Goal: Task Accomplishment & Management: Use online tool/utility

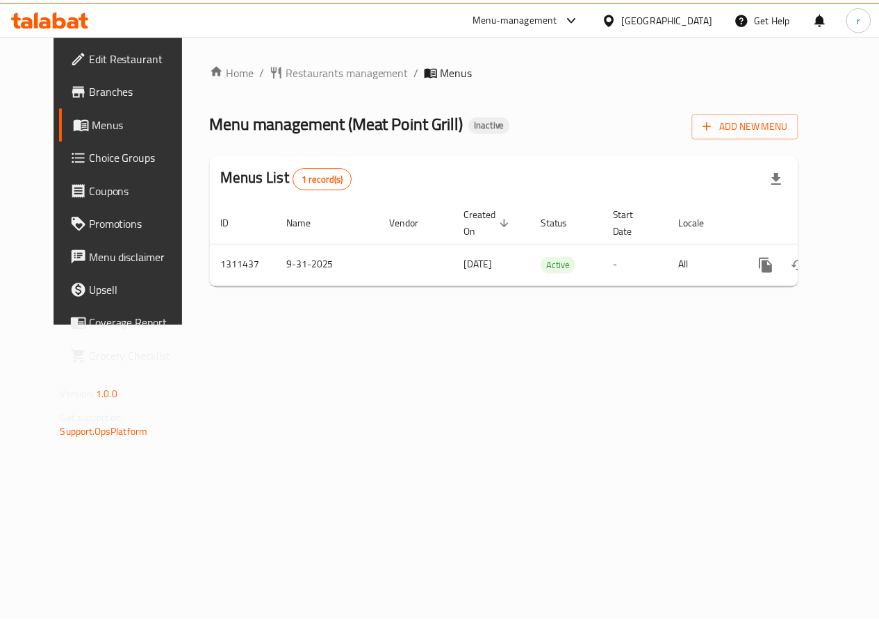
scroll to position [0, 5]
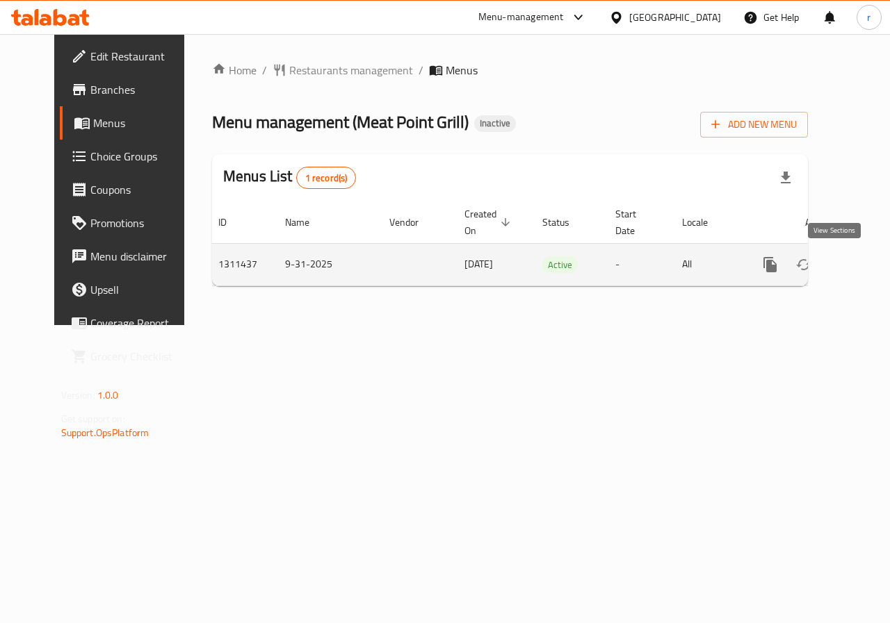
click at [862, 266] on icon "enhanced table" at bounding box center [870, 264] width 17 height 17
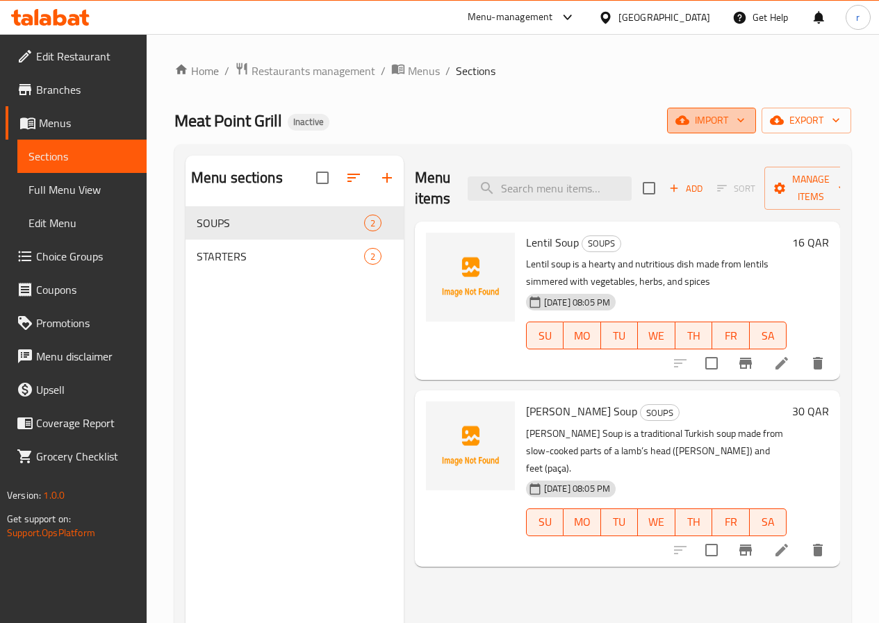
click at [700, 122] on span "import" at bounding box center [711, 120] width 67 height 17
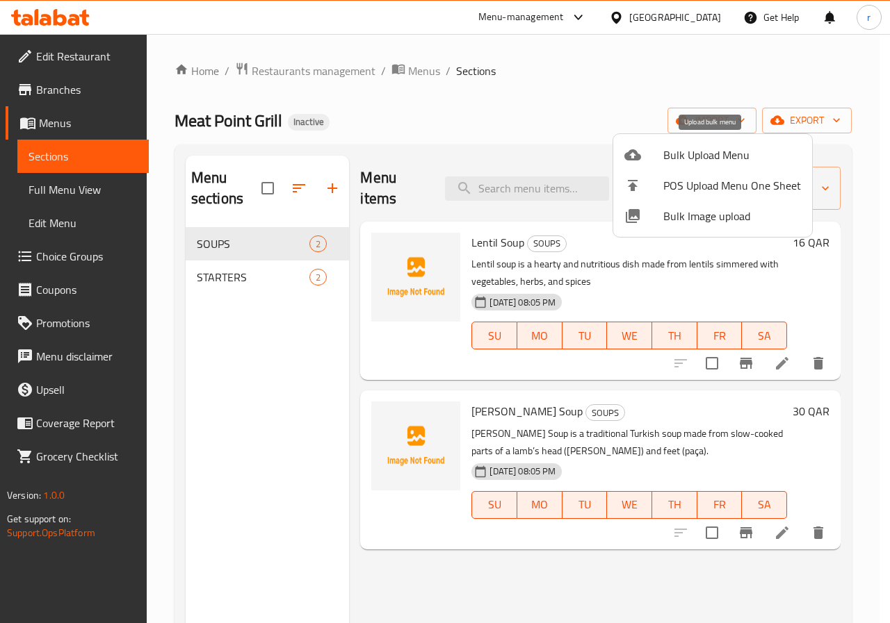
click at [676, 158] on span "Bulk Upload Menu" at bounding box center [732, 155] width 138 height 17
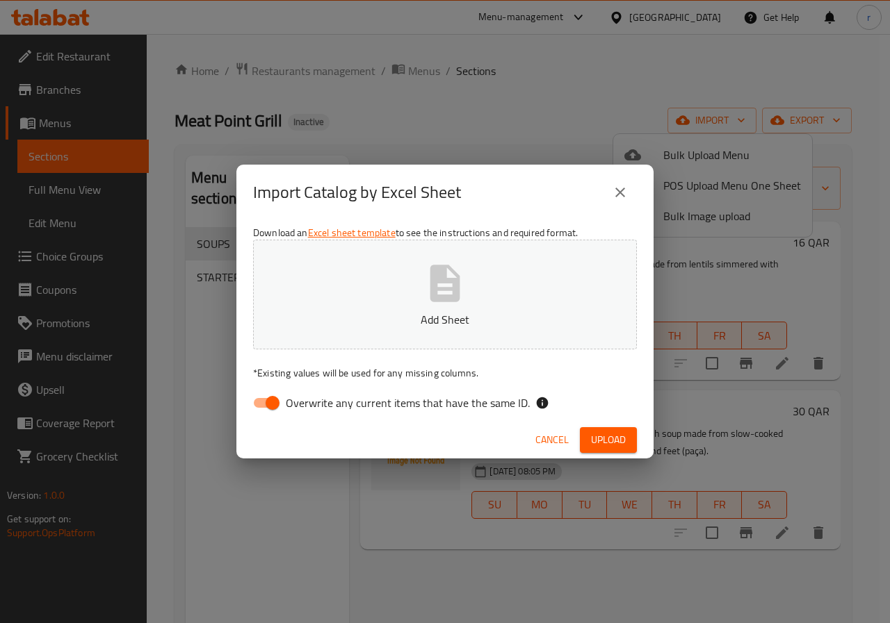
click at [270, 403] on input "Overwrite any current items that have the same ID." at bounding box center [272, 403] width 79 height 26
checkbox input "false"
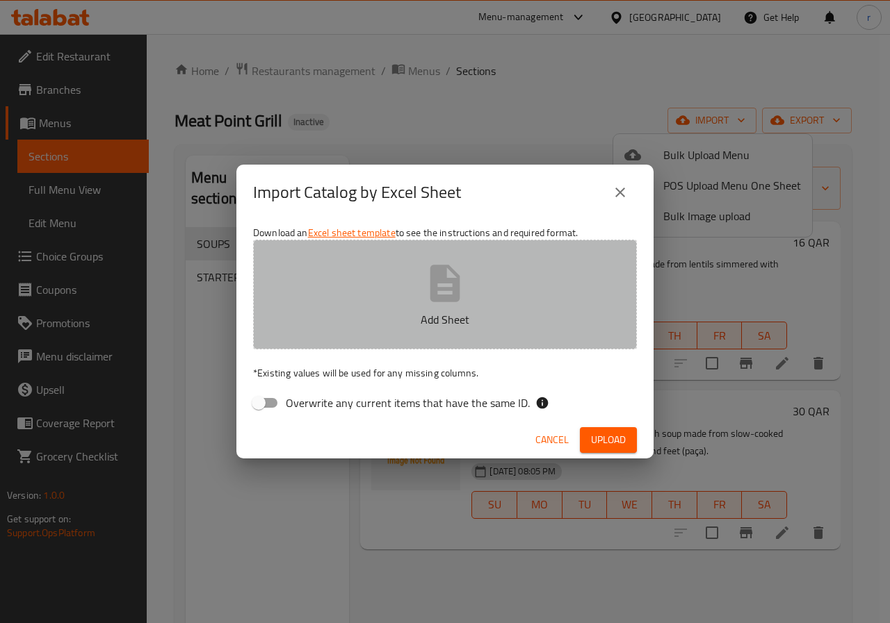
click at [350, 313] on p "Add Sheet" at bounding box center [445, 319] width 341 height 17
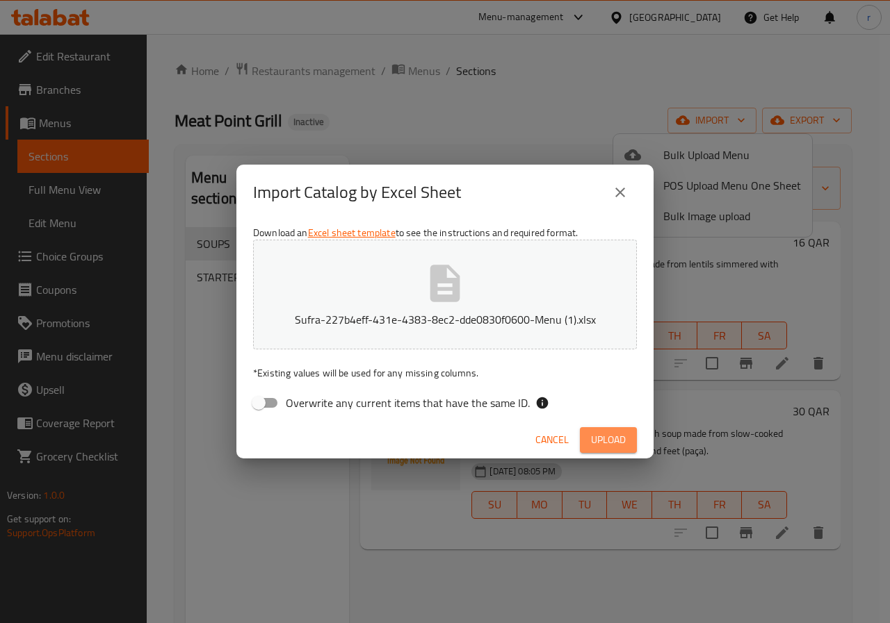
click at [619, 430] on button "Upload" at bounding box center [608, 440] width 57 height 26
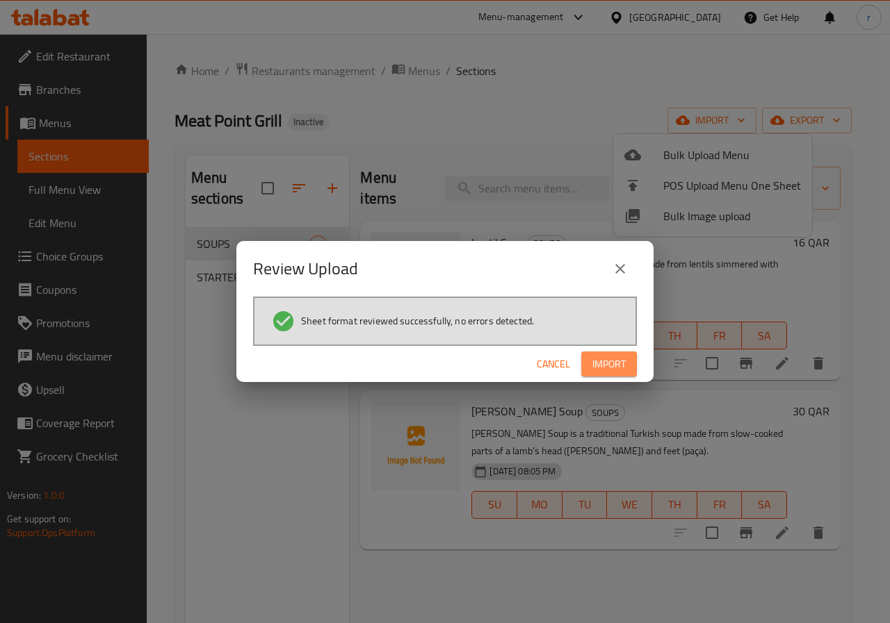
click at [612, 359] on span "Import" at bounding box center [608, 364] width 33 height 17
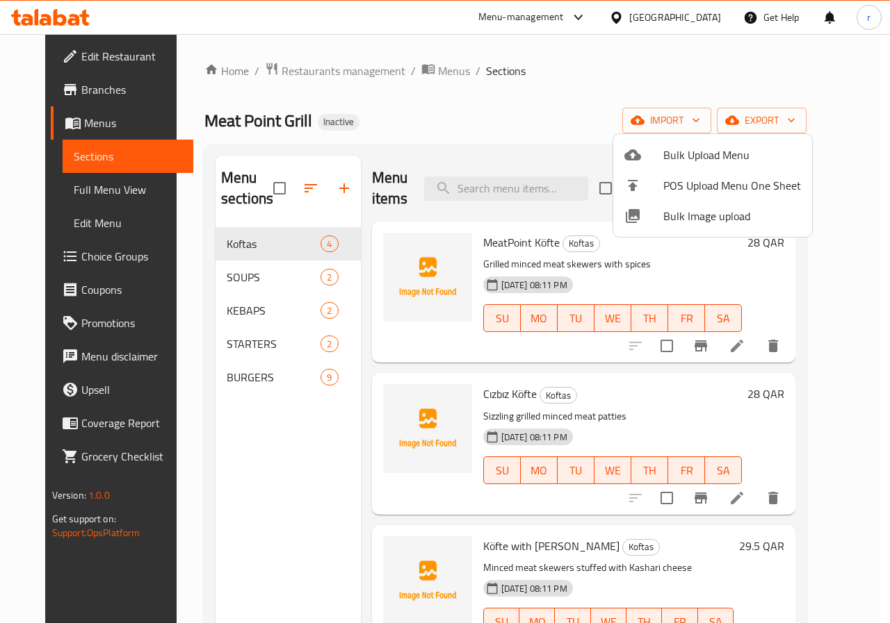
click at [737, 109] on div at bounding box center [445, 311] width 890 height 623
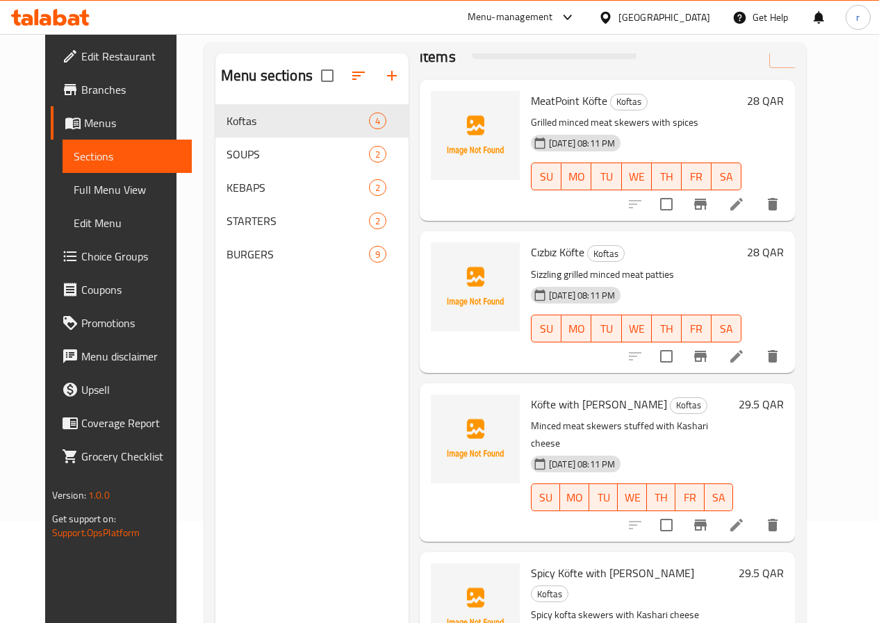
scroll to position [195, 0]
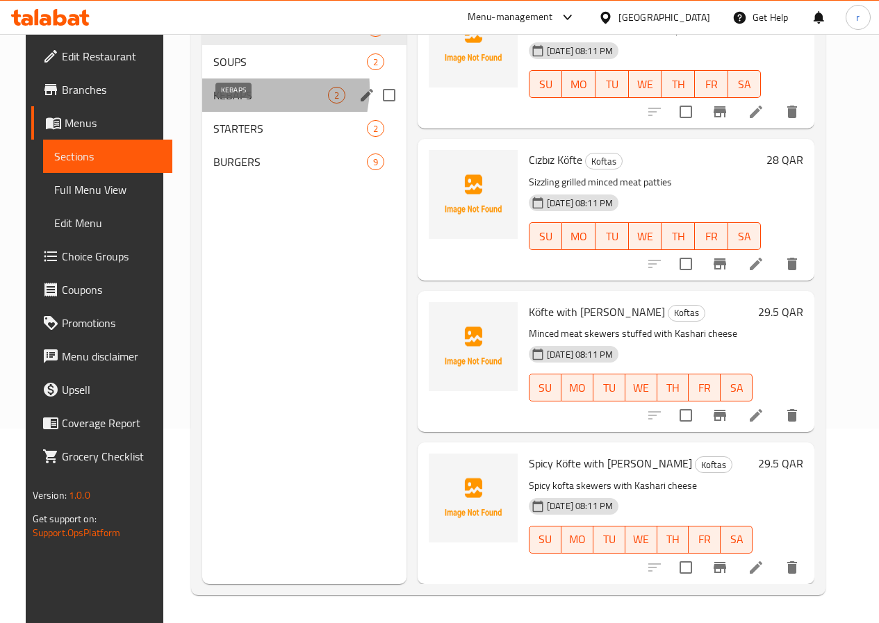
click at [233, 104] on span "KEBAPS" at bounding box center [270, 95] width 115 height 17
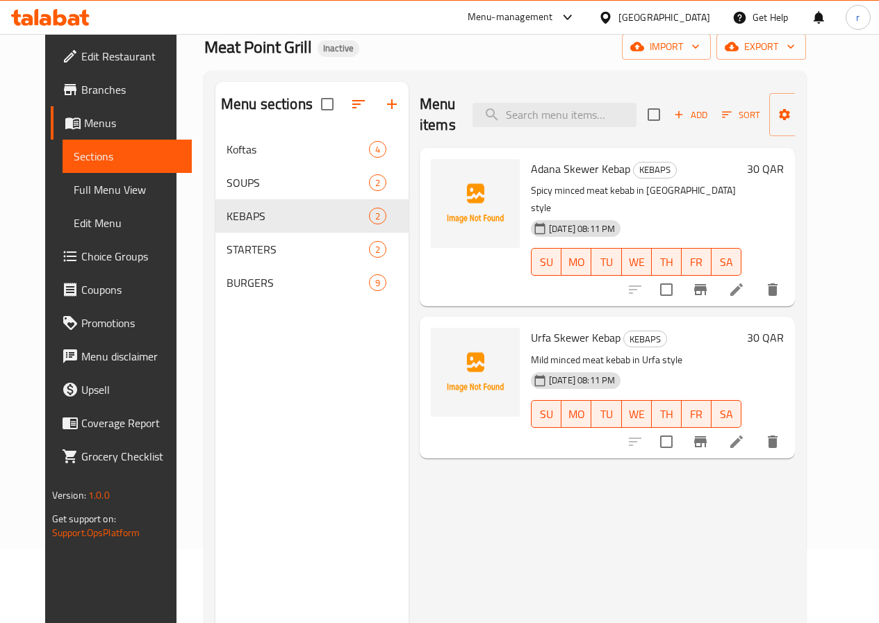
scroll to position [56, 0]
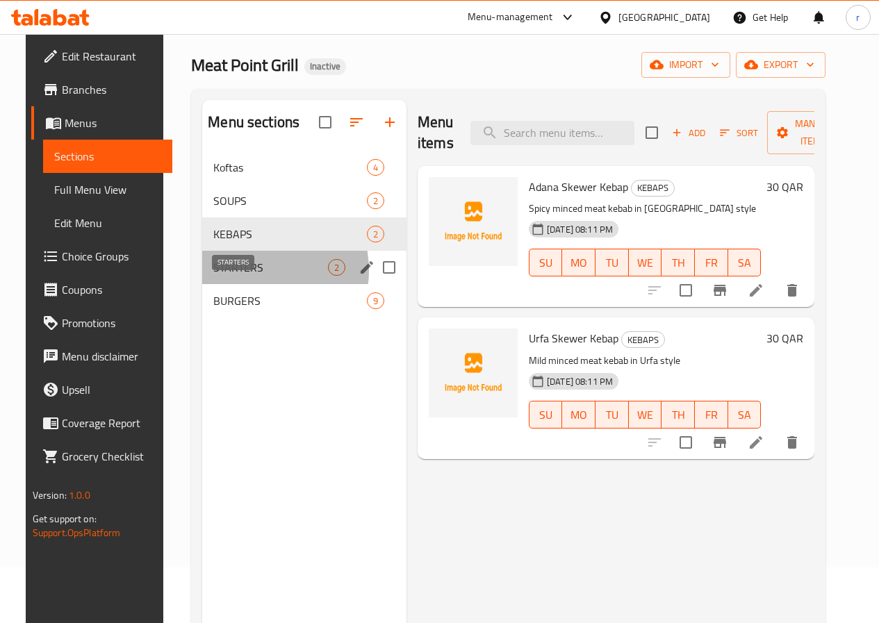
click at [233, 276] on span "STARTERS" at bounding box center [270, 267] width 115 height 17
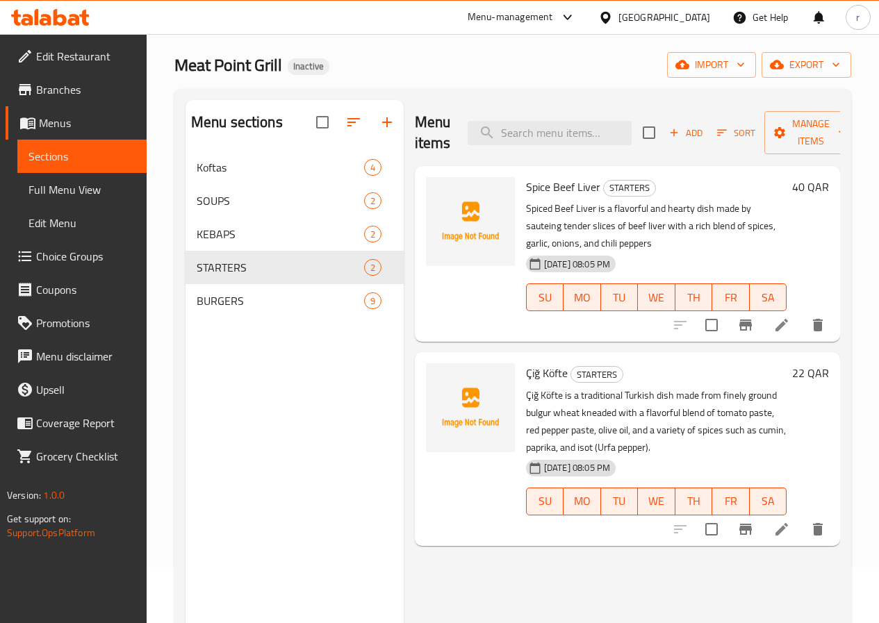
click at [236, 323] on nav "Koftas 4 SOUPS 2 KEBAPS 2 STARTERS 2 BURGERS 9" at bounding box center [295, 234] width 218 height 178
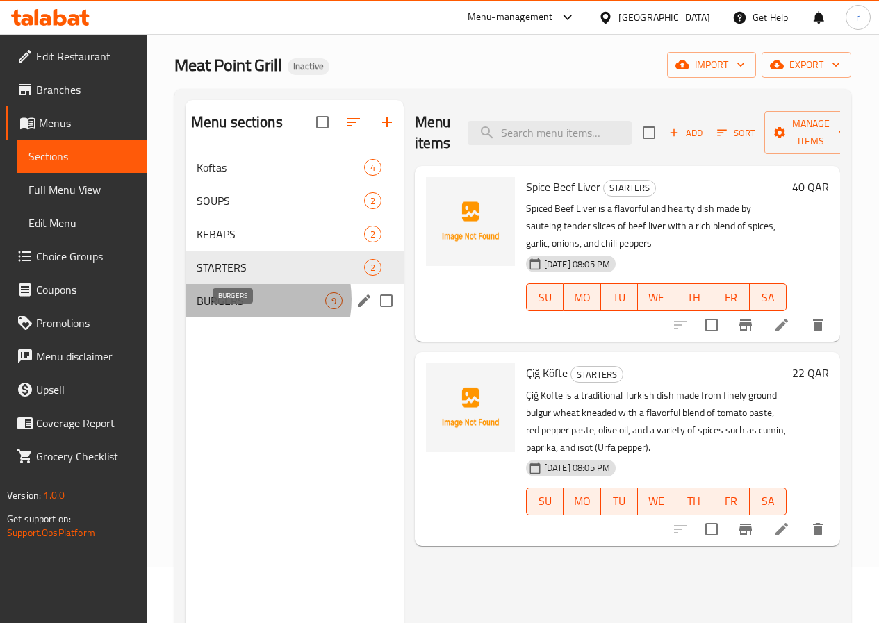
click at [241, 309] on span "BURGERS" at bounding box center [261, 301] width 129 height 17
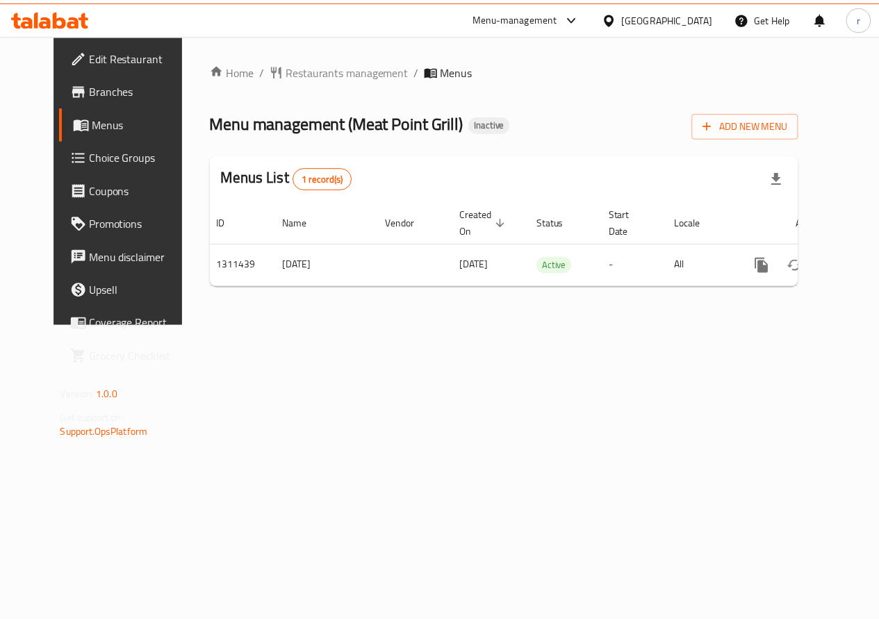
scroll to position [0, 5]
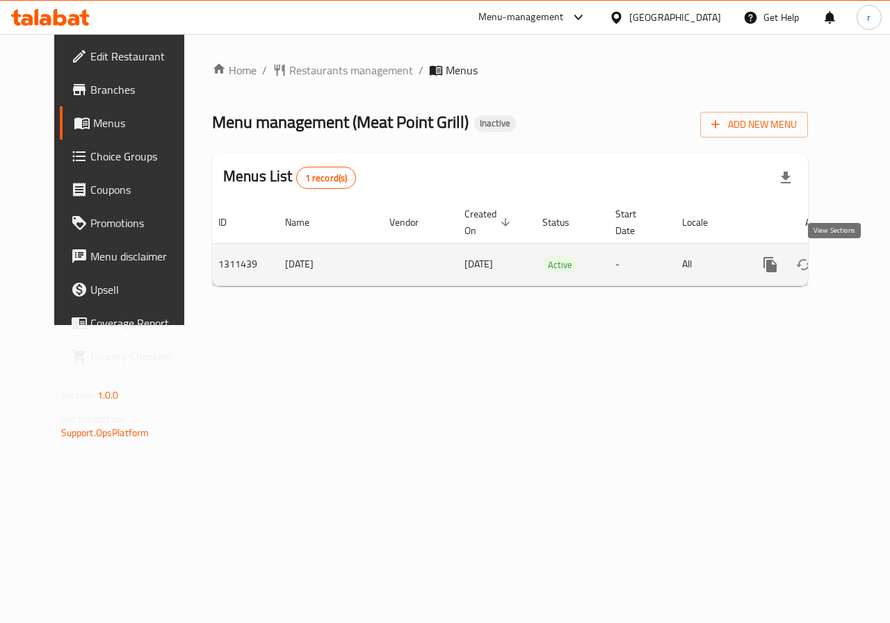
click at [853, 252] on link "enhanced table" at bounding box center [869, 264] width 33 height 33
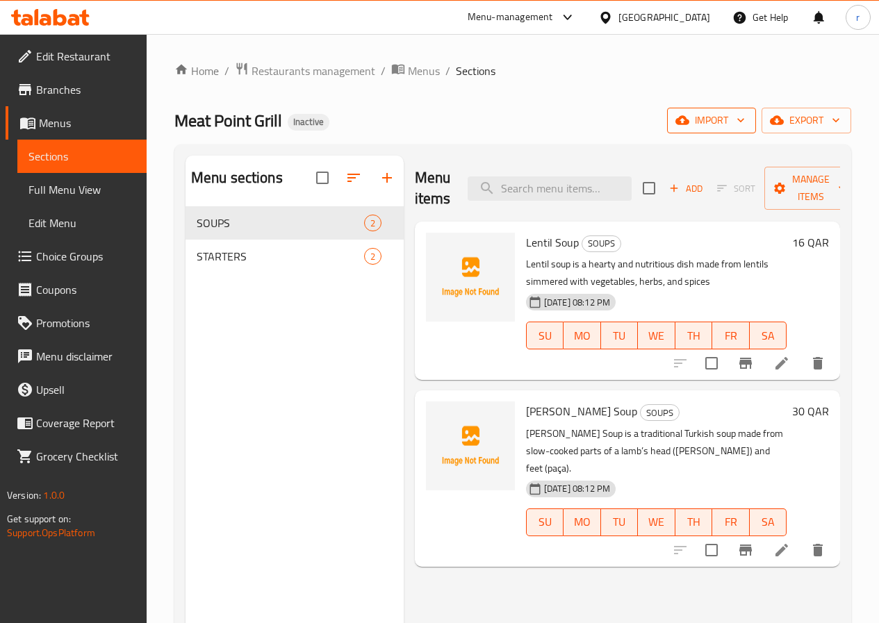
click at [727, 119] on span "import" at bounding box center [711, 120] width 67 height 17
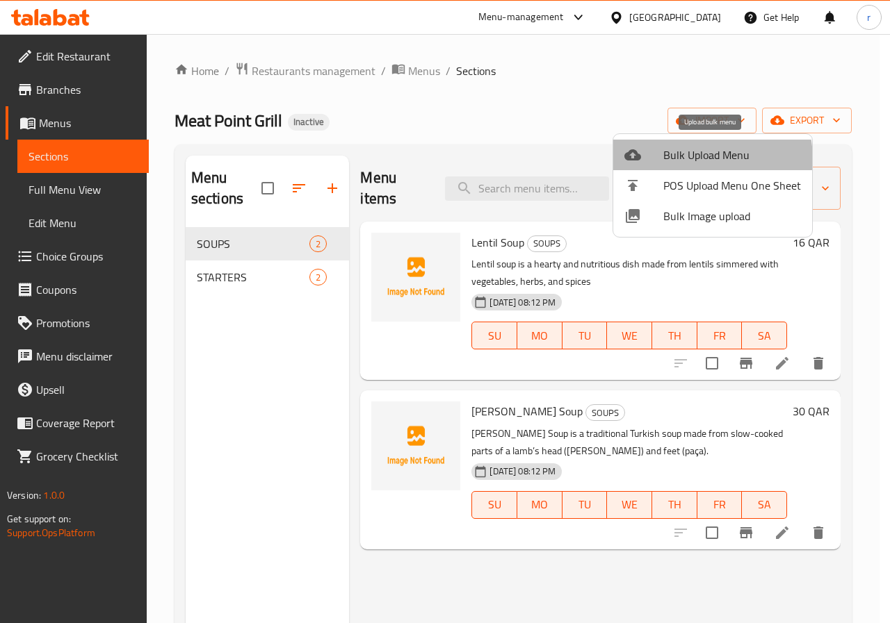
click at [680, 161] on span "Bulk Upload Menu" at bounding box center [732, 155] width 138 height 17
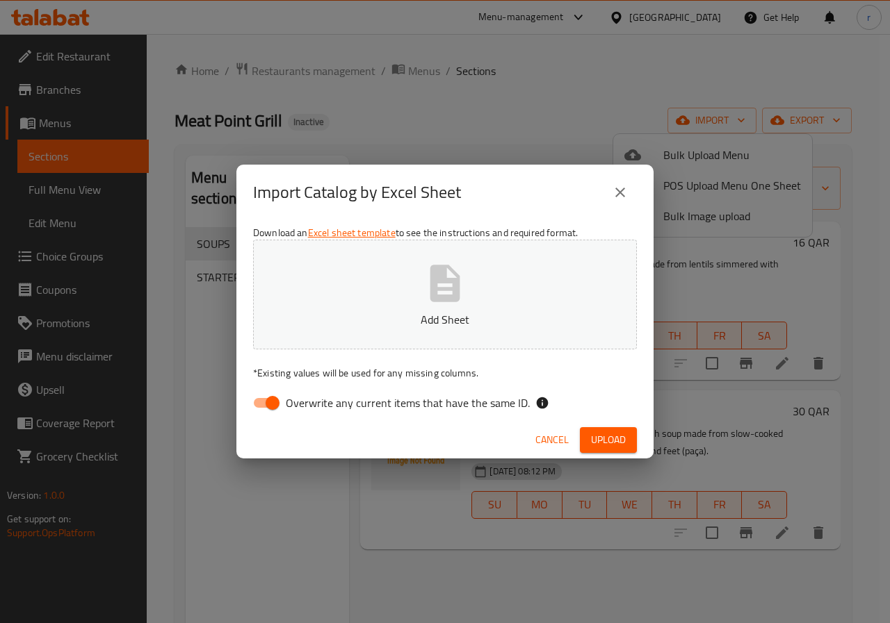
click at [252, 404] on input "Overwrite any current items that have the same ID." at bounding box center [272, 403] width 79 height 26
checkbox input "false"
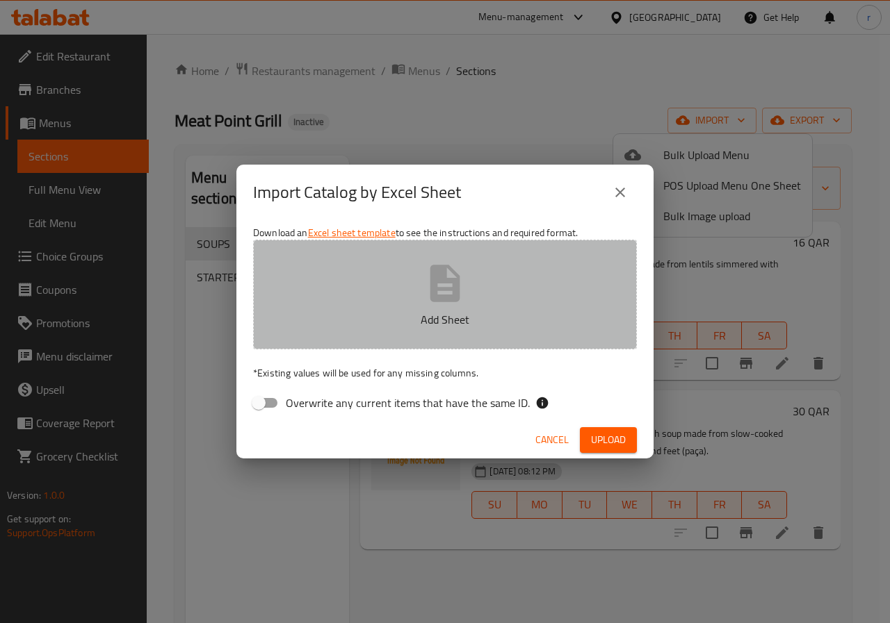
click at [384, 248] on button "Add Sheet" at bounding box center [445, 295] width 384 height 110
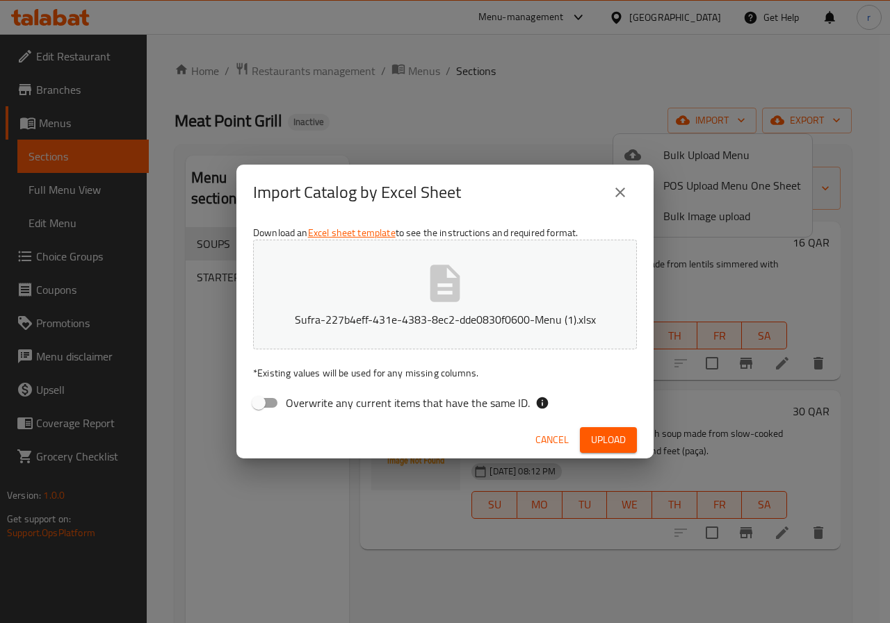
click at [620, 440] on span "Upload" at bounding box center [608, 440] width 35 height 17
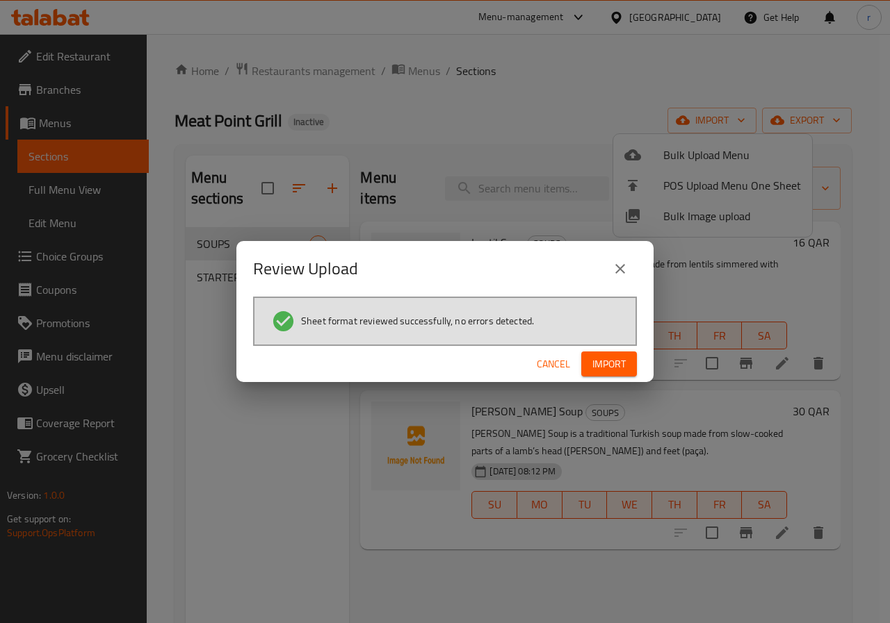
click at [605, 370] on span "Import" at bounding box center [608, 364] width 33 height 17
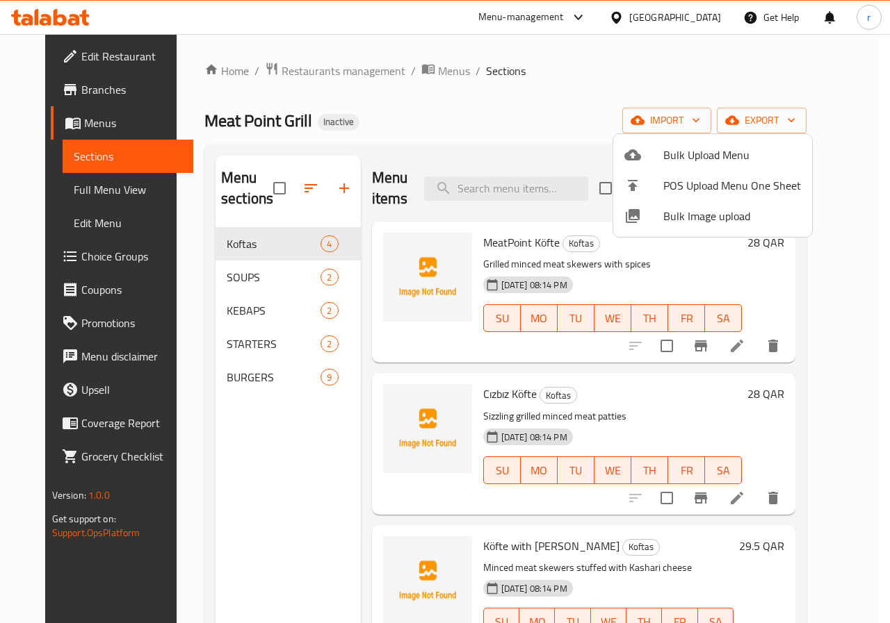
click at [591, 113] on div at bounding box center [445, 311] width 890 height 623
